Goal: Check status: Check status

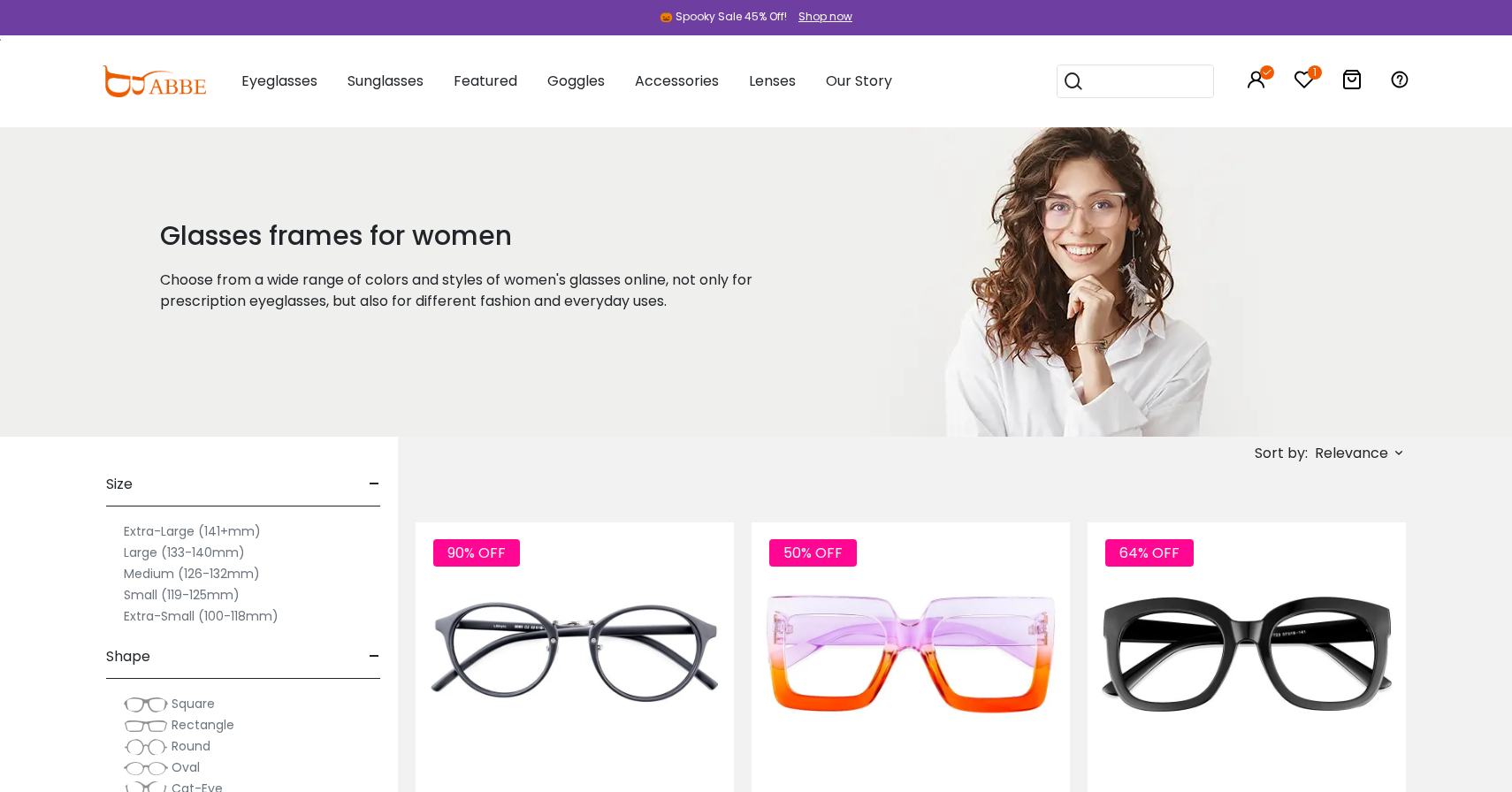
click at [1310, 78] on icon "1" at bounding box center [1315, 73] width 14 height 14
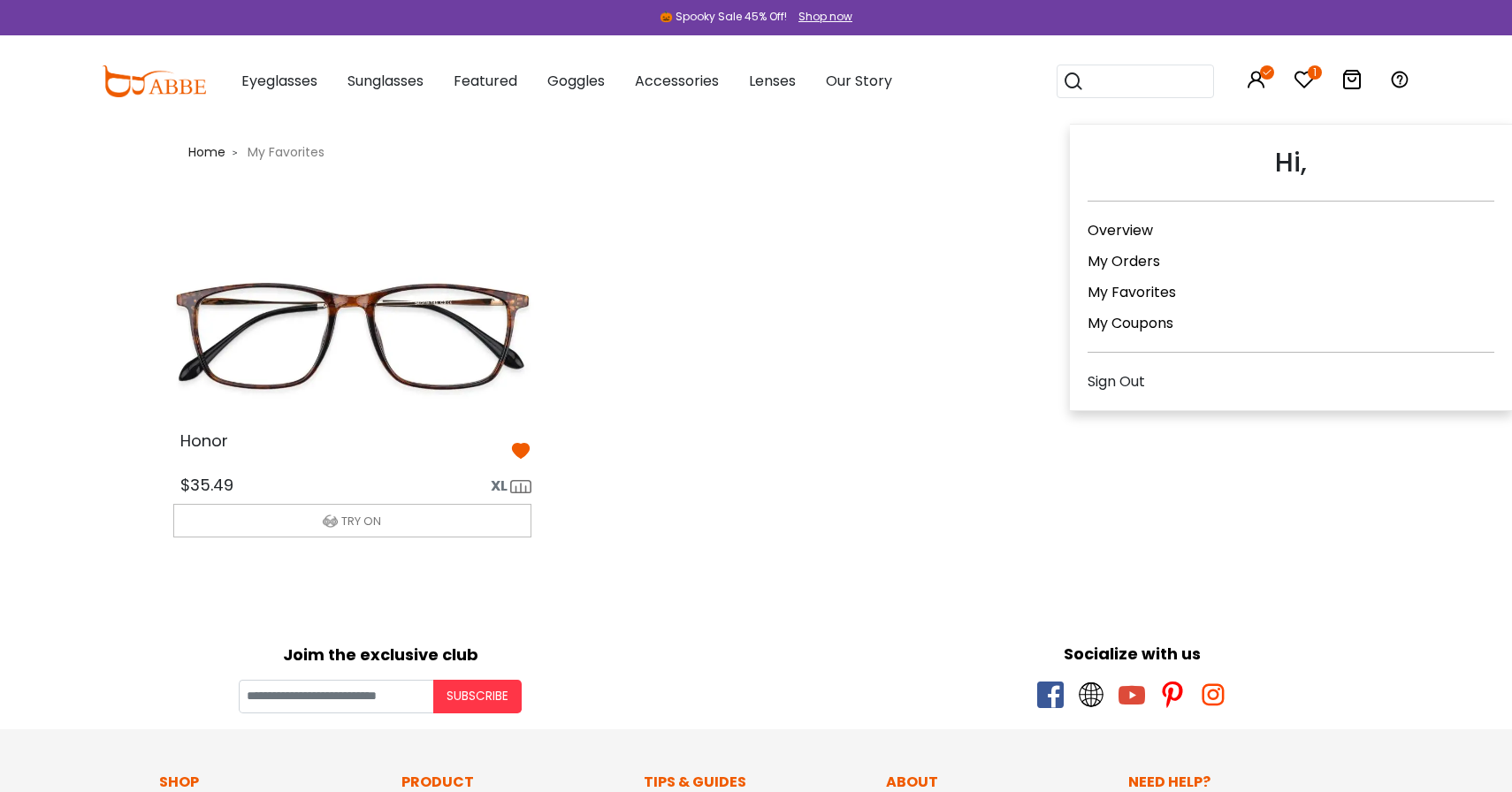
click at [1252, 89] on icon at bounding box center [1256, 80] width 21 height 21
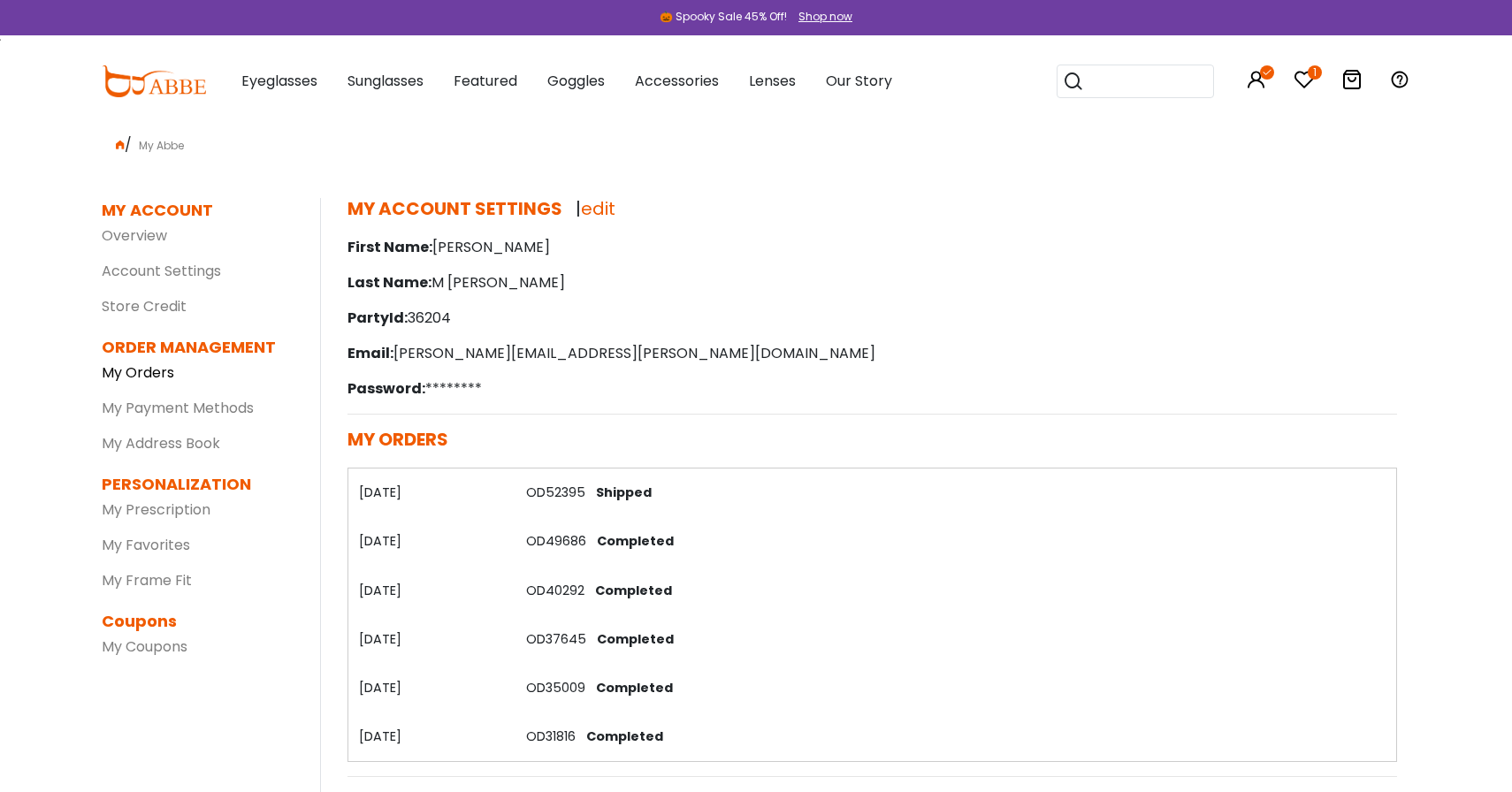
click at [159, 379] on link "My Orders" at bounding box center [138, 372] width 73 height 20
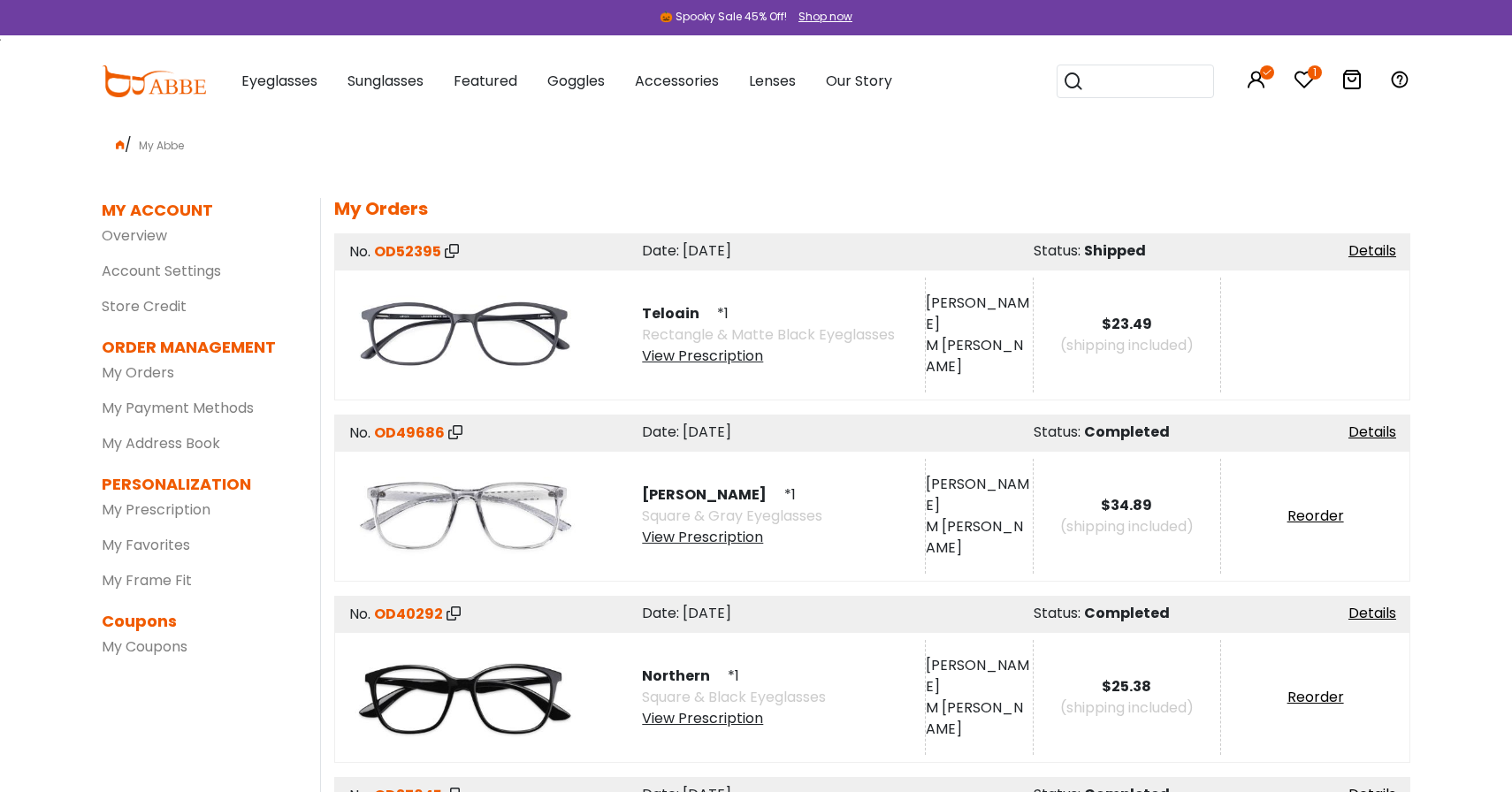
click at [1043, 332] on div "$23.49" at bounding box center [1127, 325] width 187 height 21
click at [413, 249] on span "OD52395" at bounding box center [408, 251] width 67 height 20
click at [1377, 251] on link "Details" at bounding box center [1373, 250] width 48 height 20
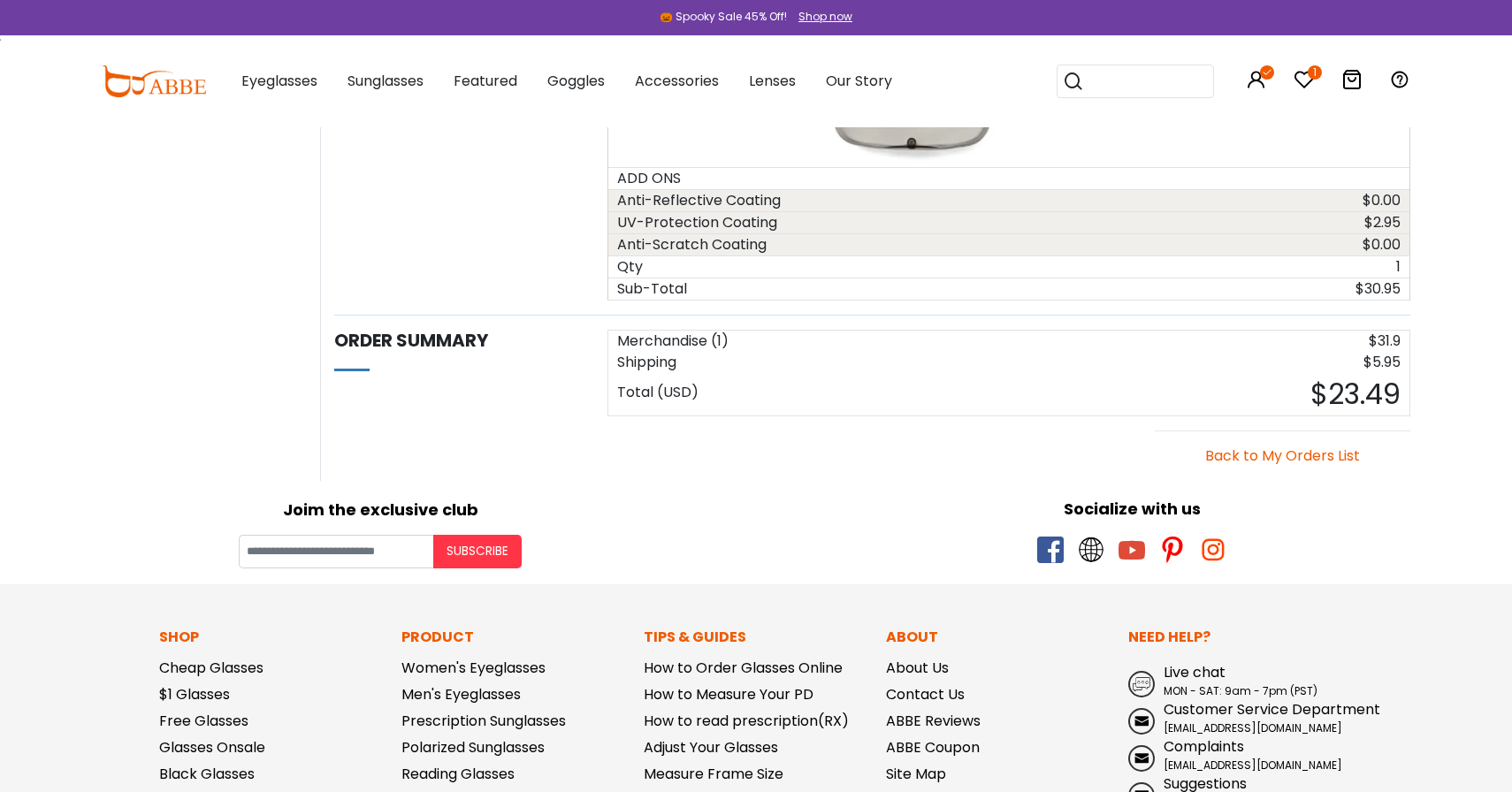
scroll to position [1244, 0]
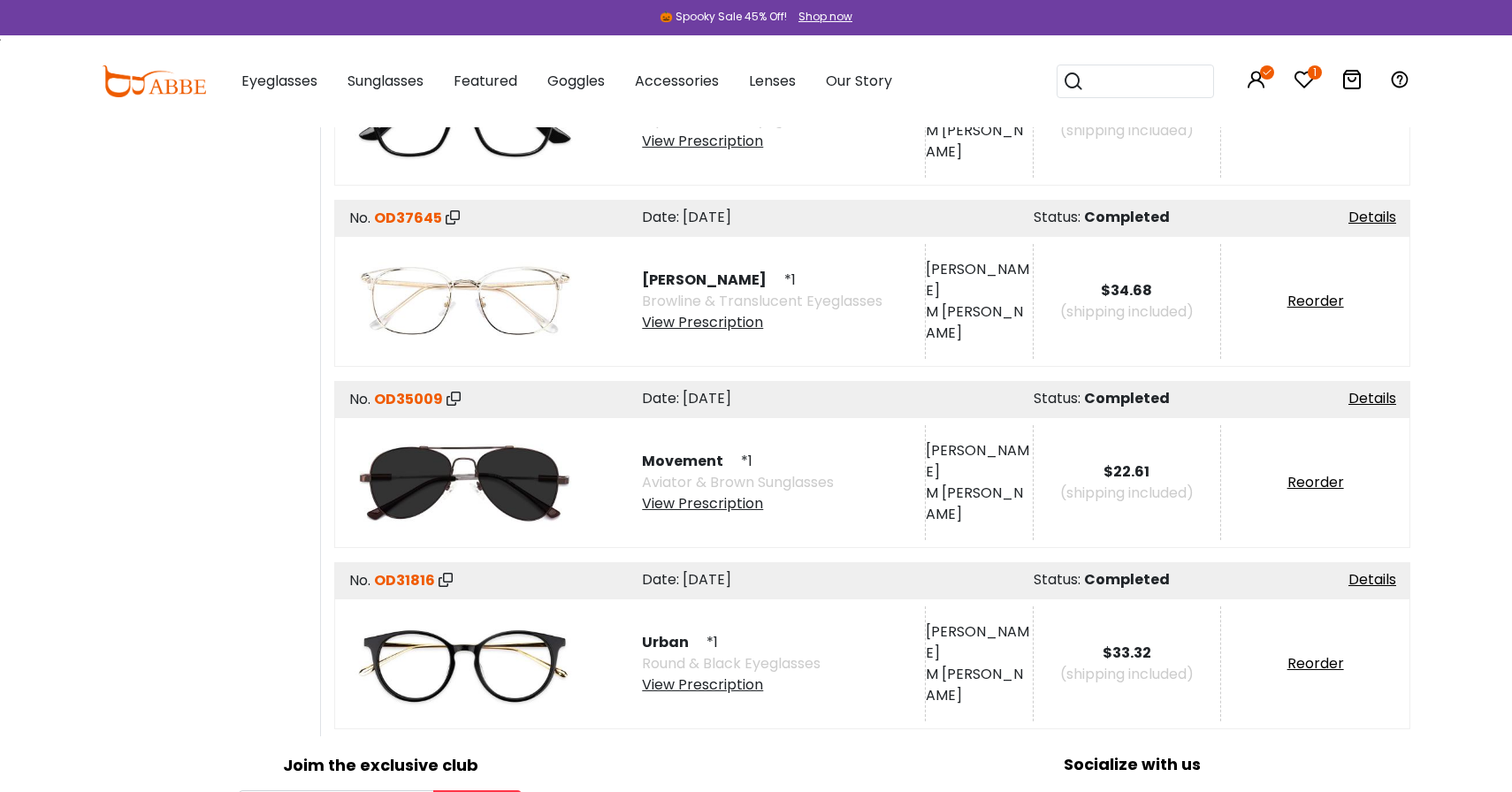
scroll to position [582, 0]
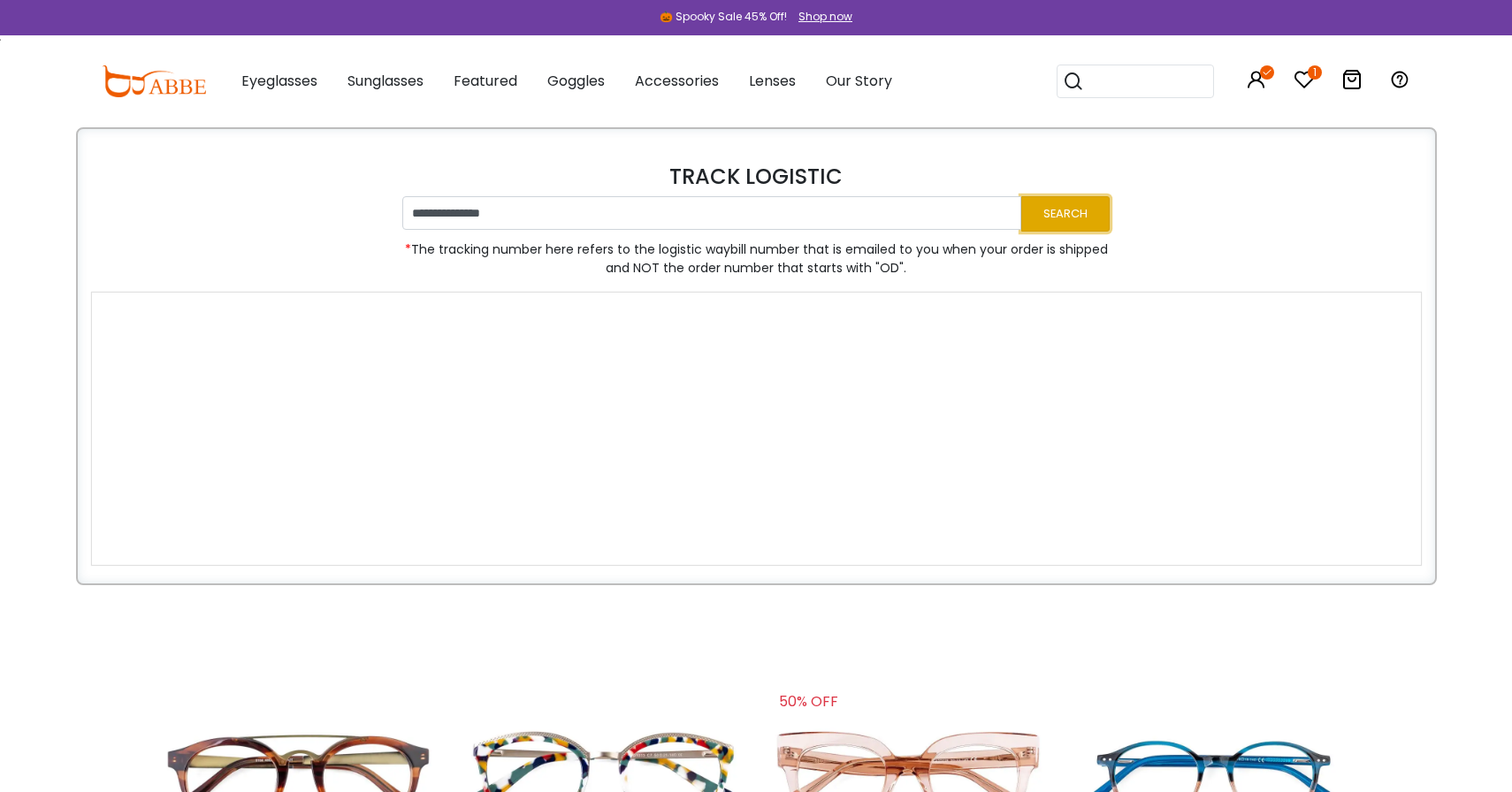
click at [1081, 210] on button "Search" at bounding box center [1066, 213] width 89 height 35
